Goal: Information Seeking & Learning: Learn about a topic

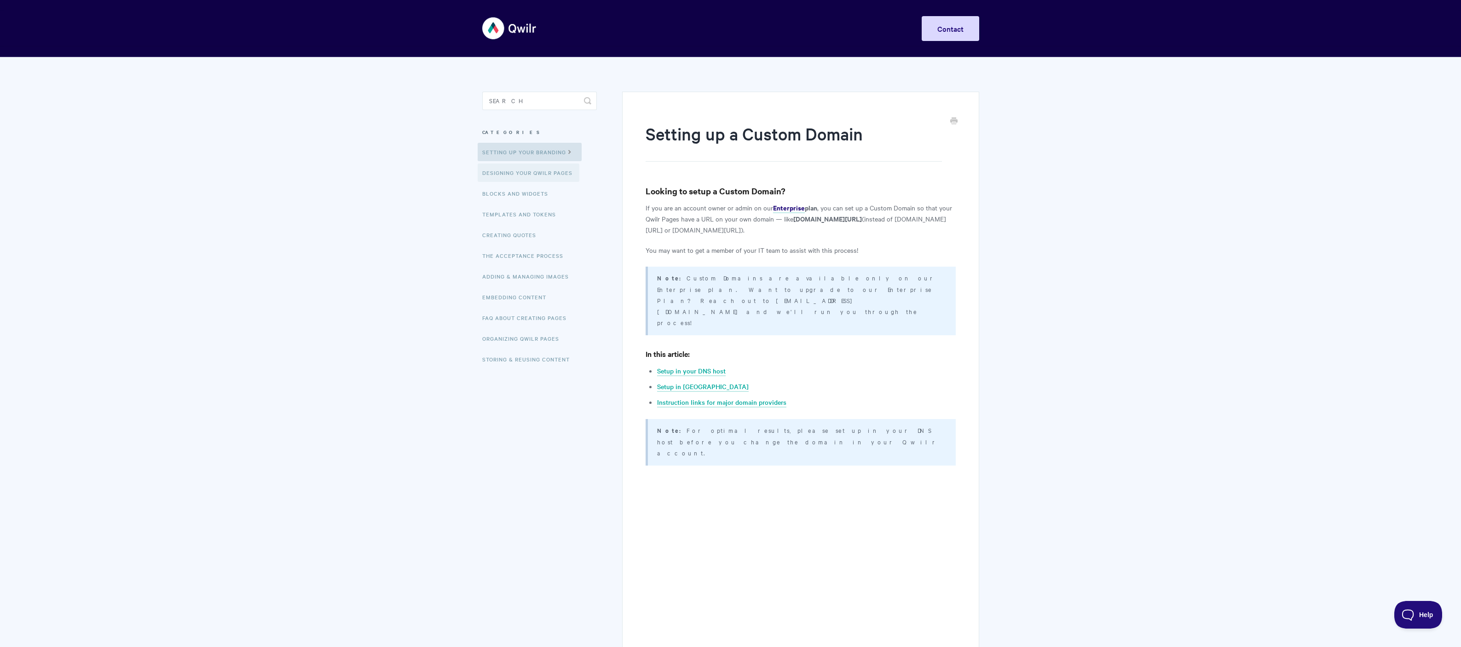
click at [535, 174] on link "Designing Your Qwilr Pages" at bounding box center [529, 172] width 102 height 18
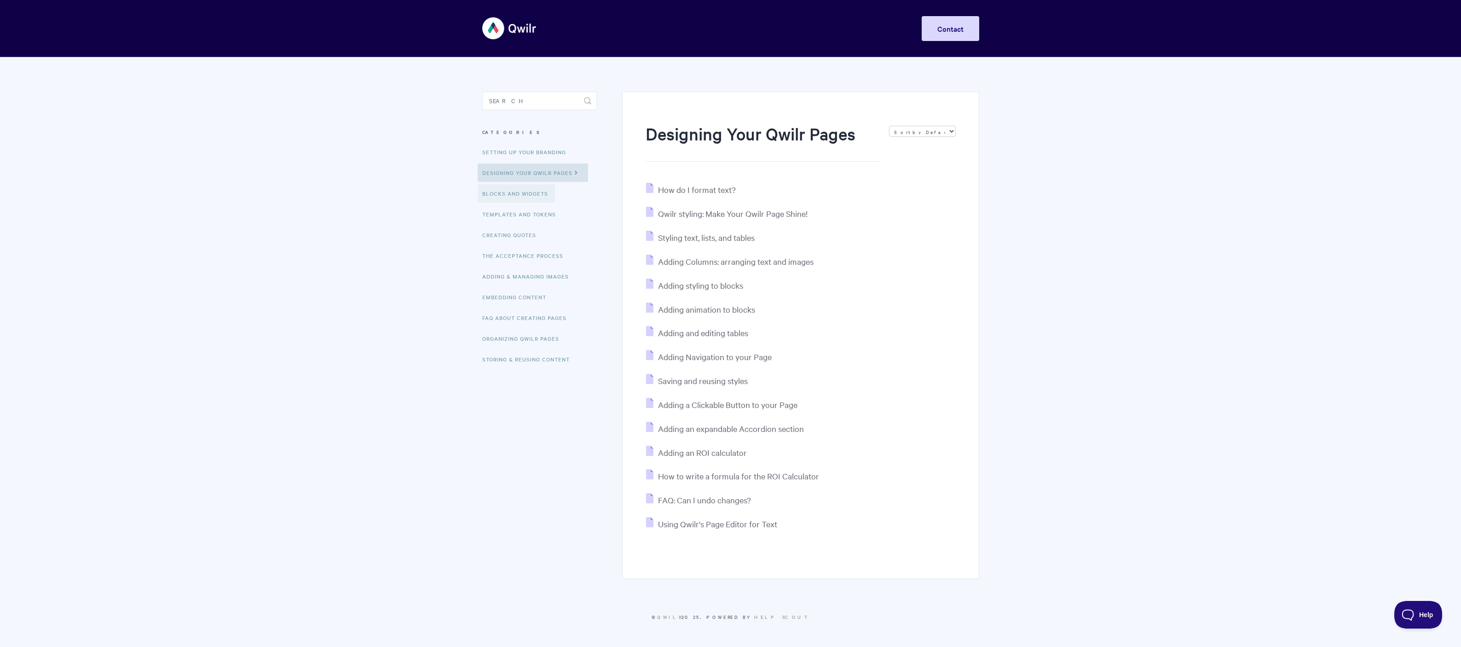
click at [517, 195] on link "Blocks and Widgets" at bounding box center [516, 193] width 77 height 18
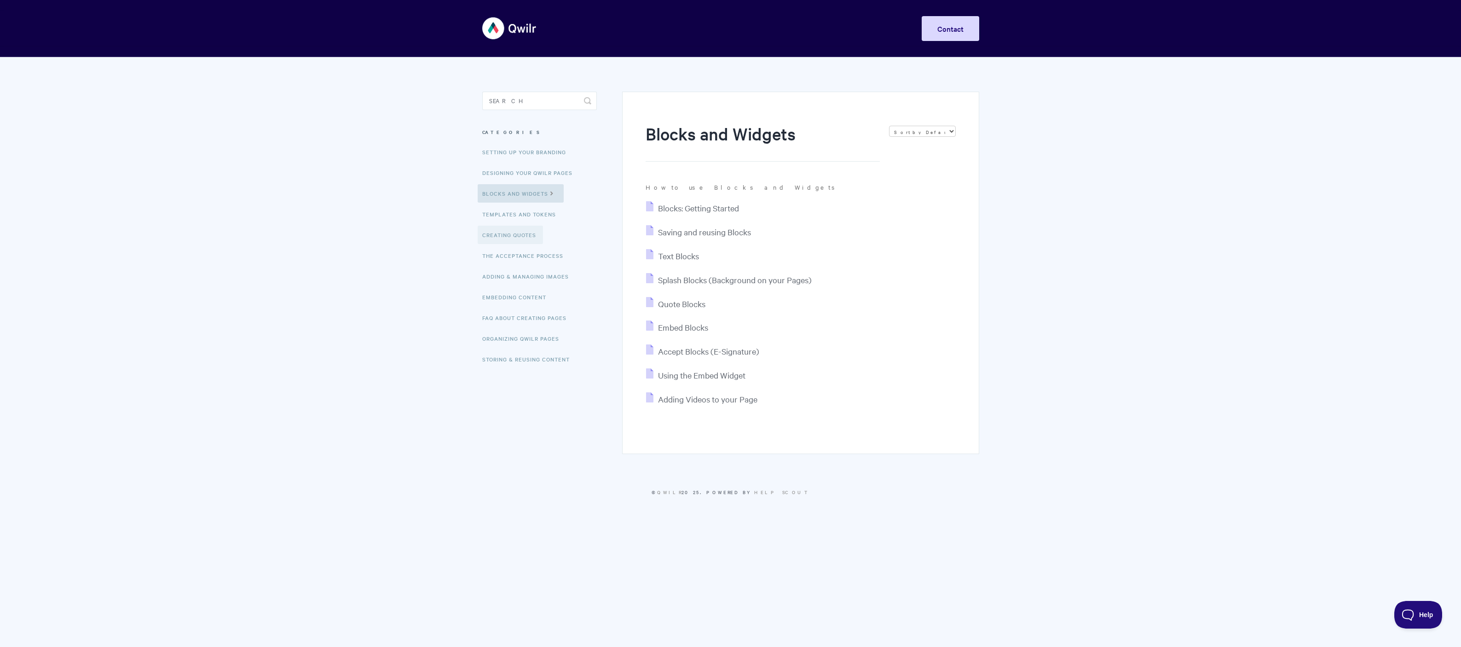
click at [510, 233] on link "Creating Quotes" at bounding box center [510, 235] width 65 height 18
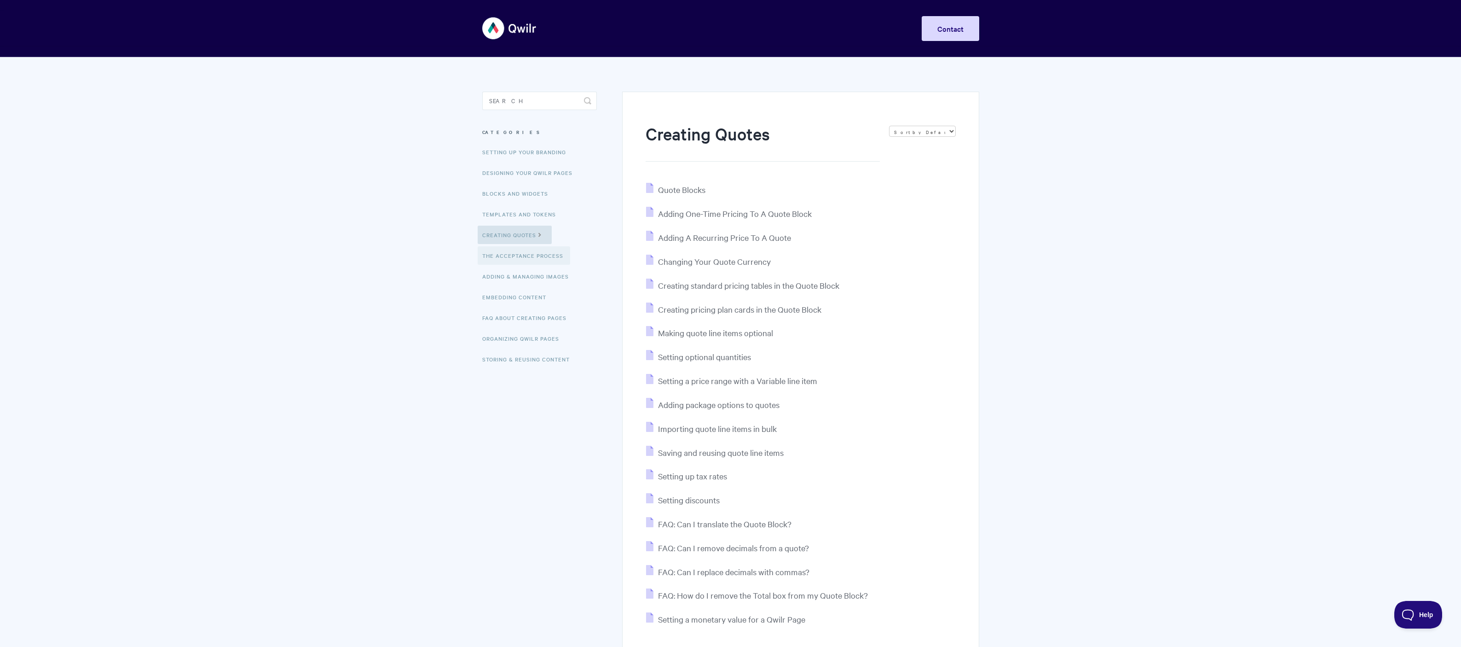
click at [525, 255] on link "The Acceptance Process" at bounding box center [524, 255] width 93 height 18
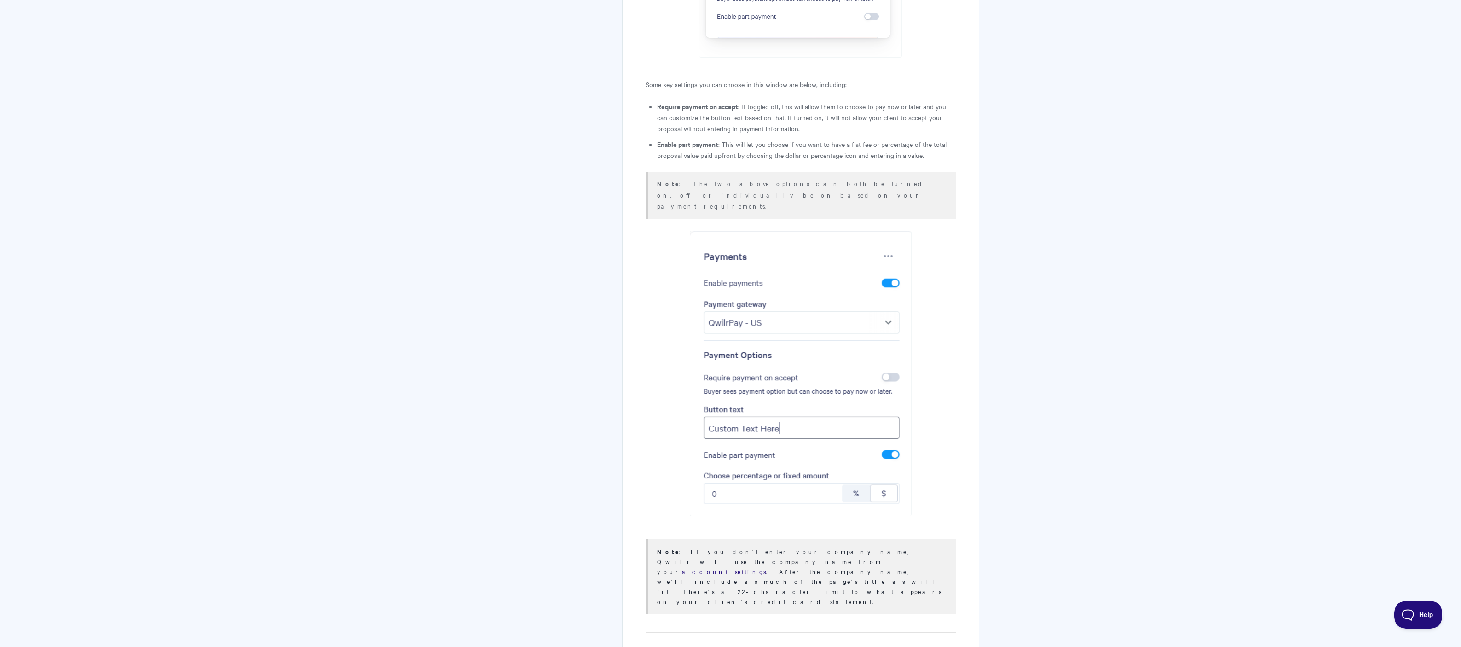
scroll to position [2525, 0]
